Goal: Task Accomplishment & Management: Manage account settings

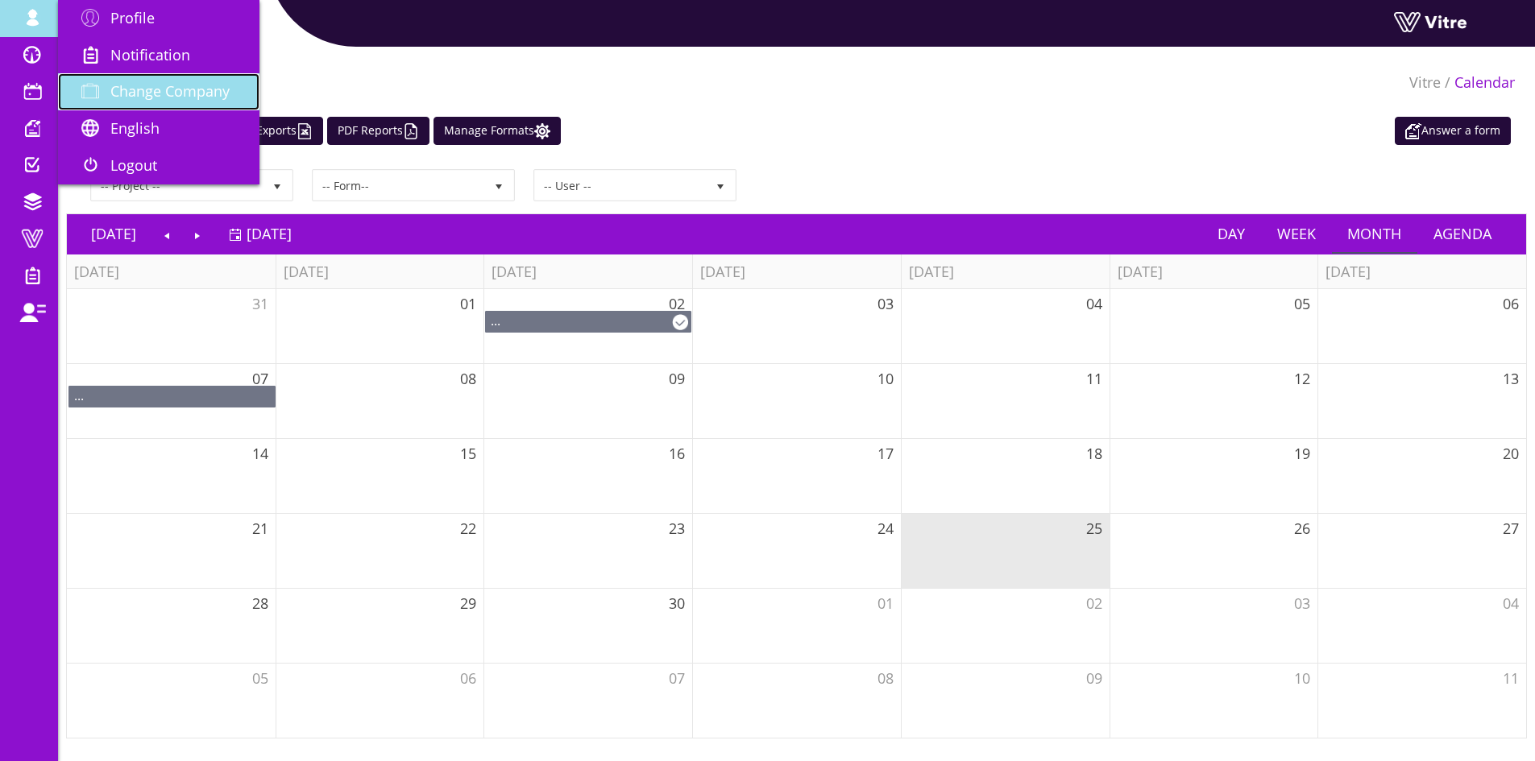
click at [132, 91] on span "Change Company" at bounding box center [169, 90] width 119 height 19
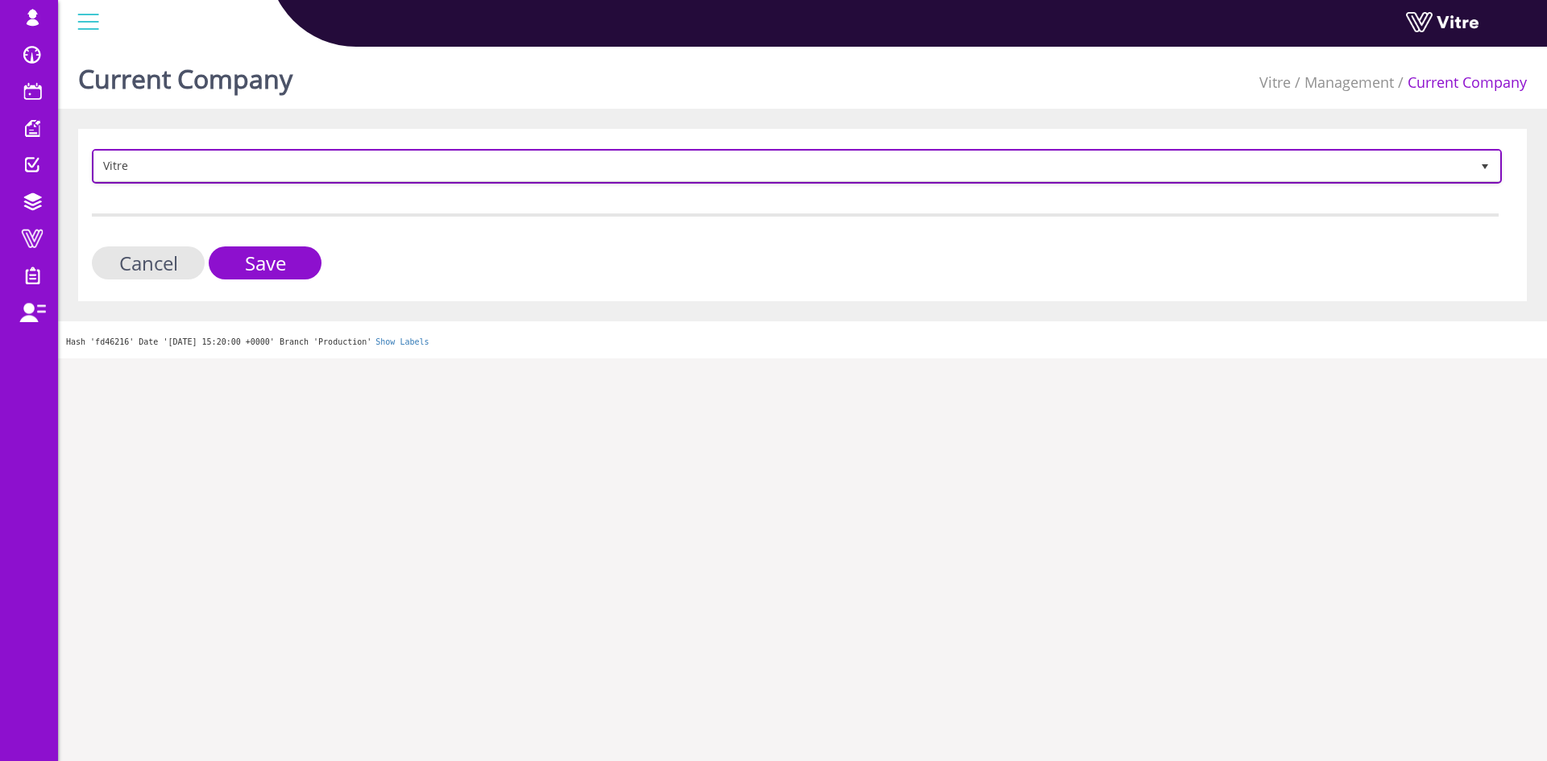
click at [213, 168] on span "Vitre" at bounding box center [782, 165] width 1376 height 29
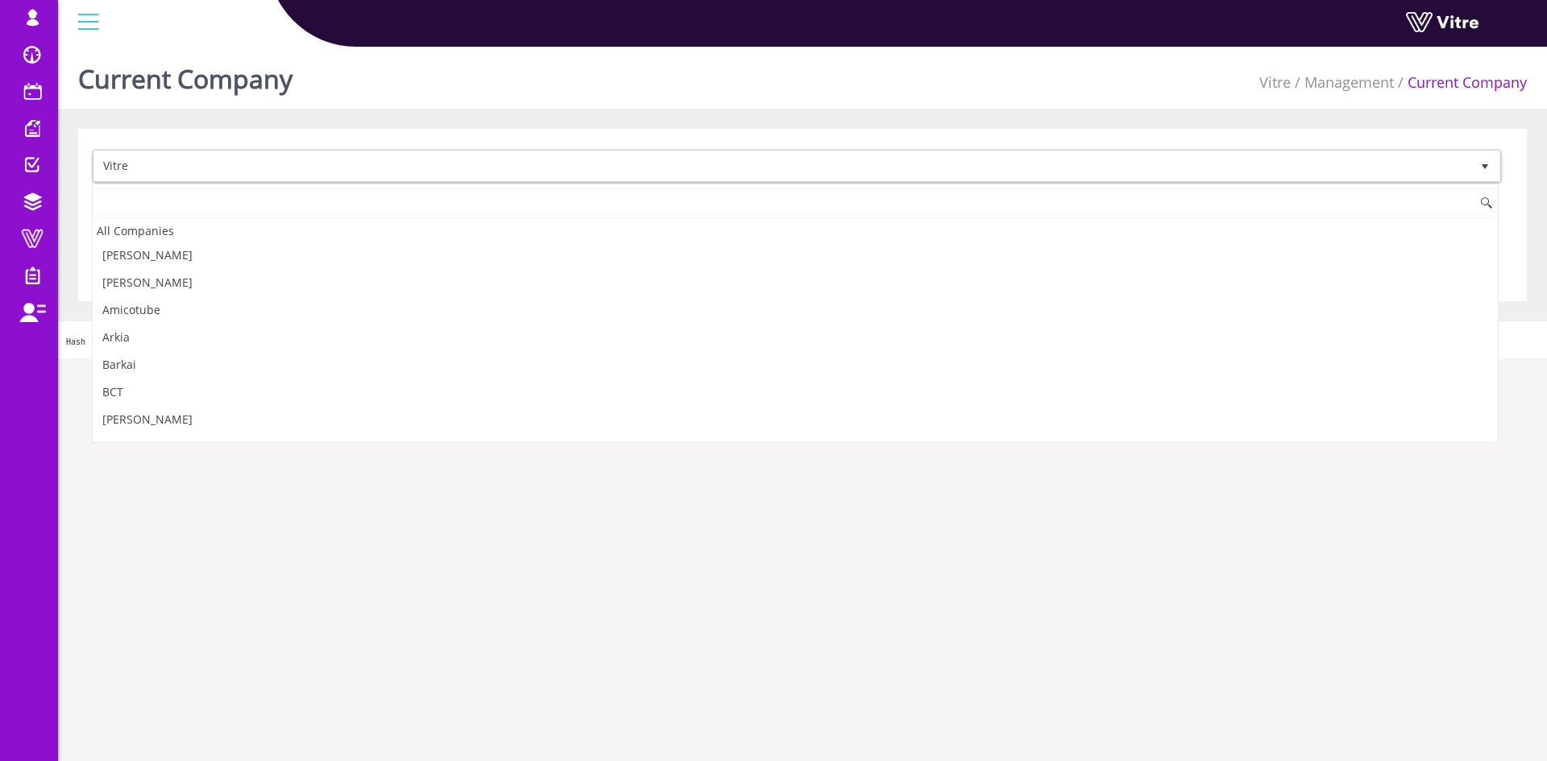
scroll to position [2158, 0]
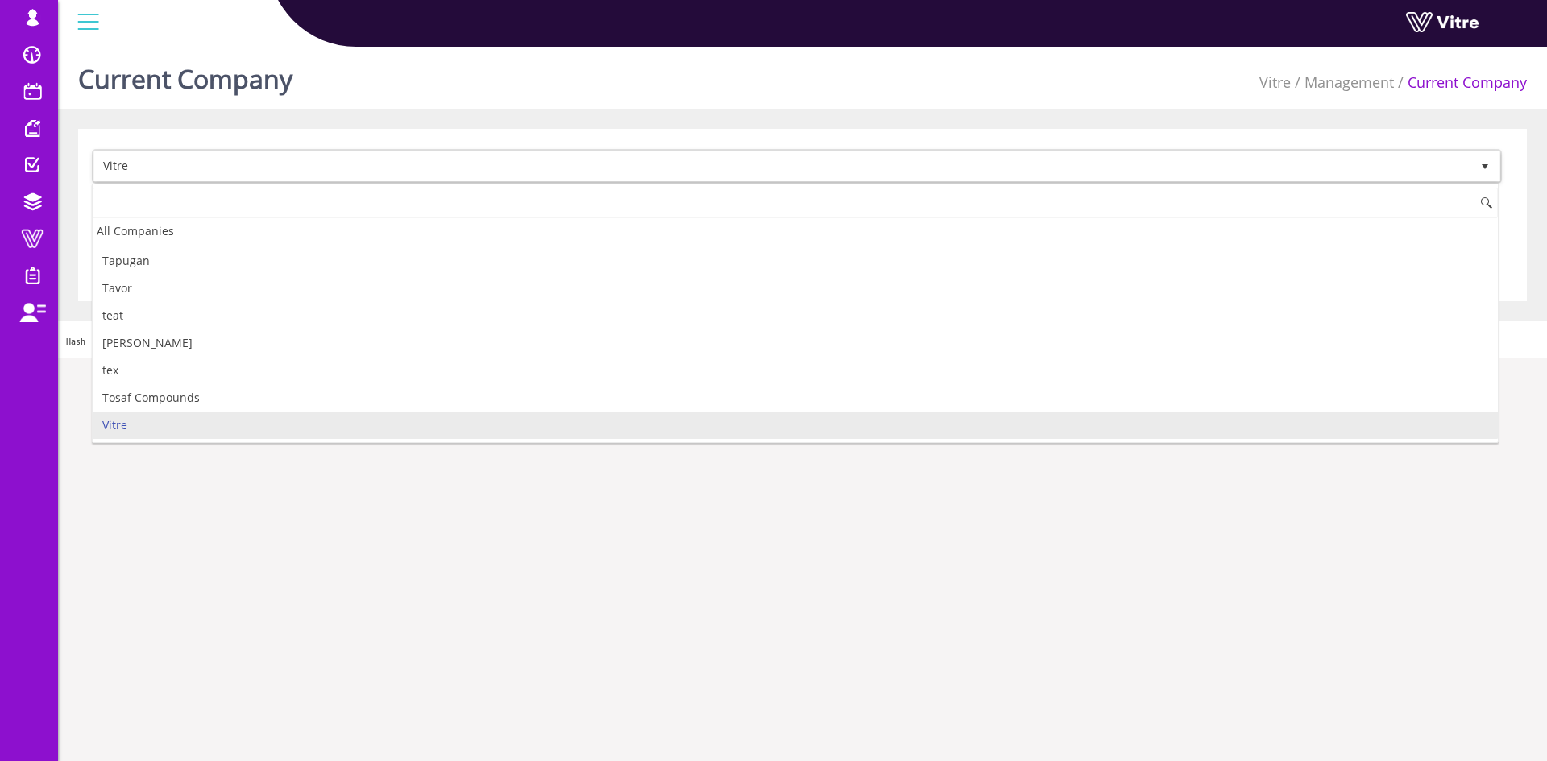
type input "j"
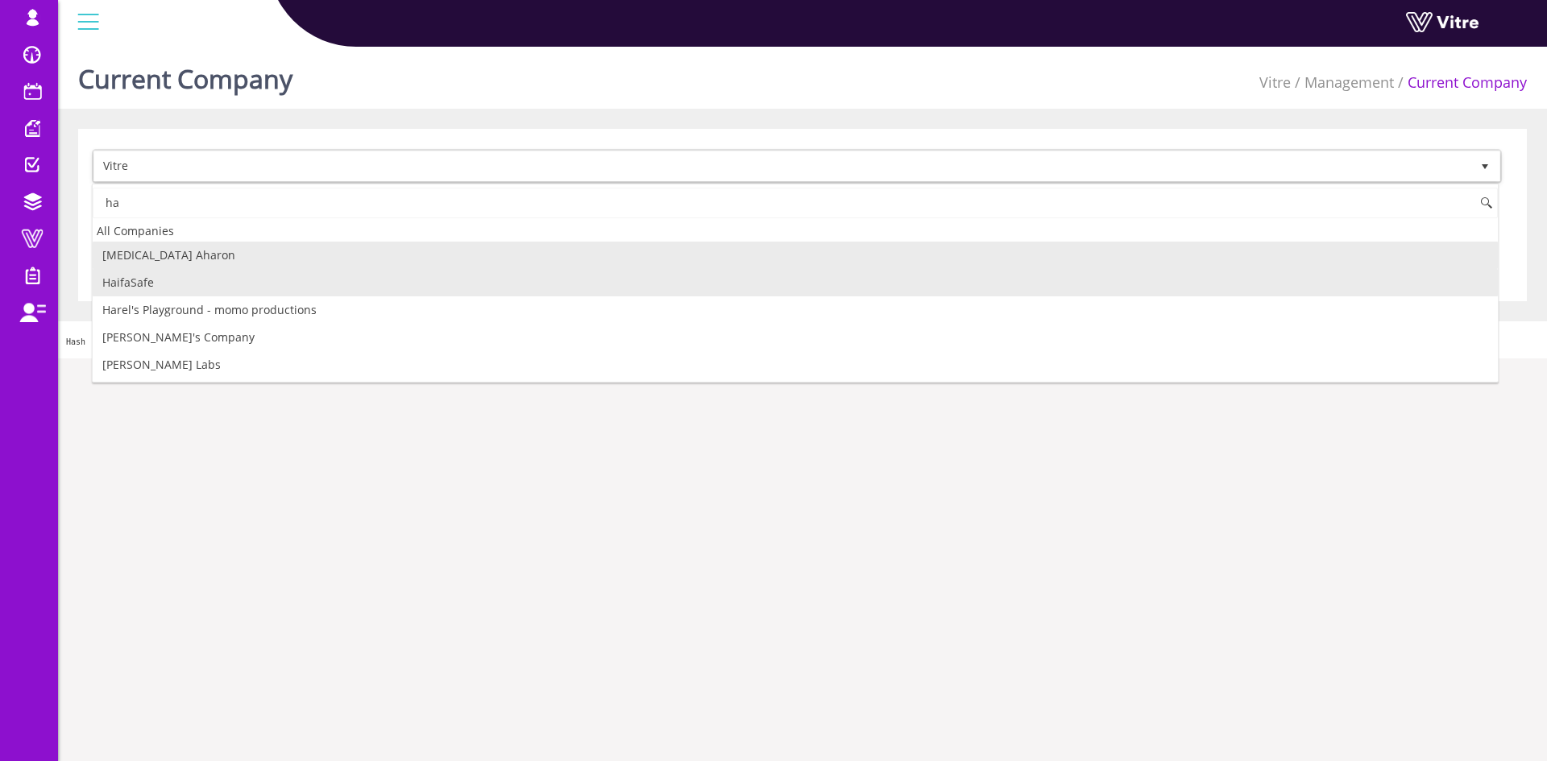
click at [212, 289] on li "HaifaSafe" at bounding box center [795, 282] width 1405 height 27
type input "ha"
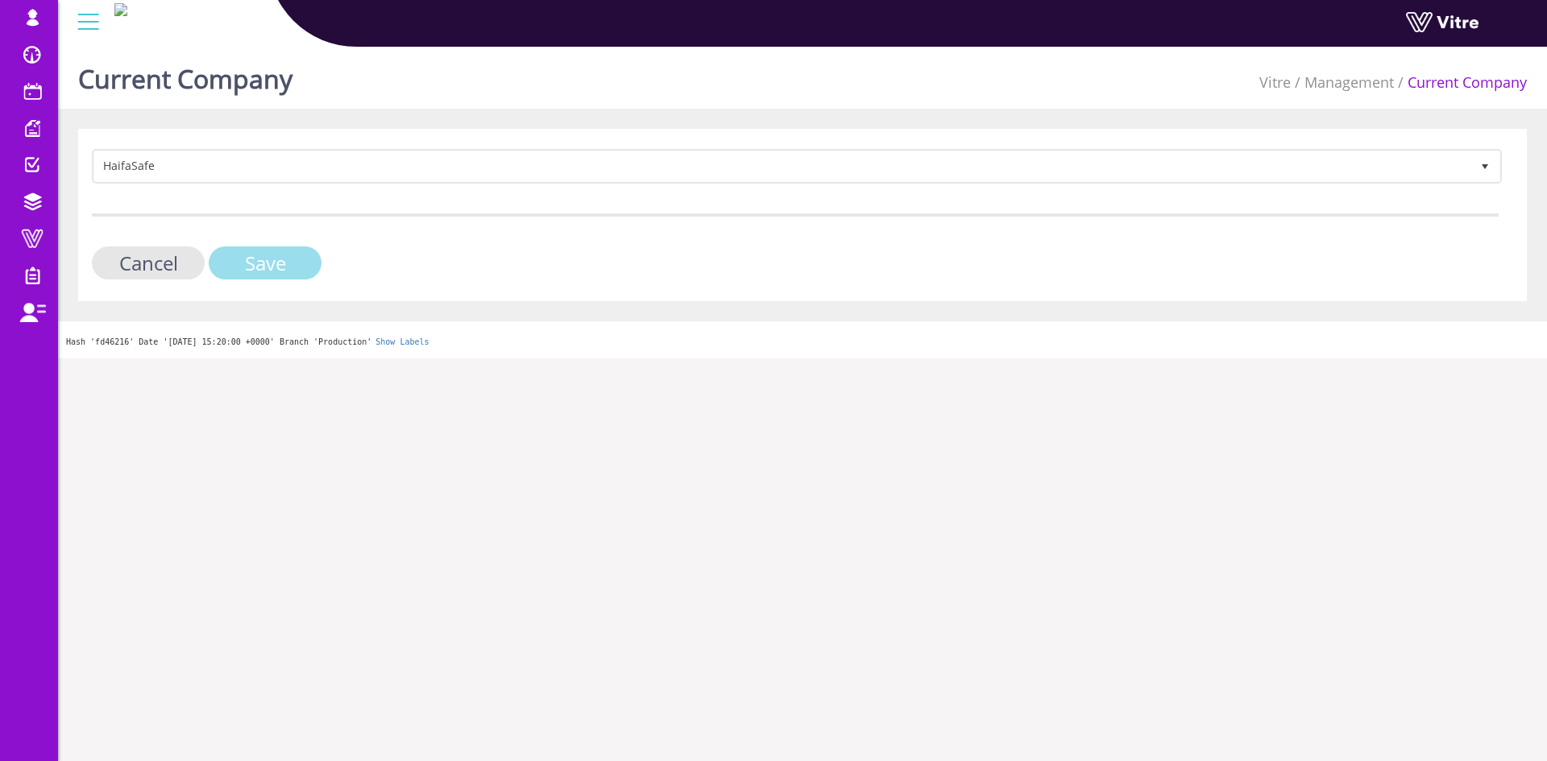
click at [222, 266] on input "Save" at bounding box center [265, 263] width 113 height 33
